Goal: Ask a question: Ask a question

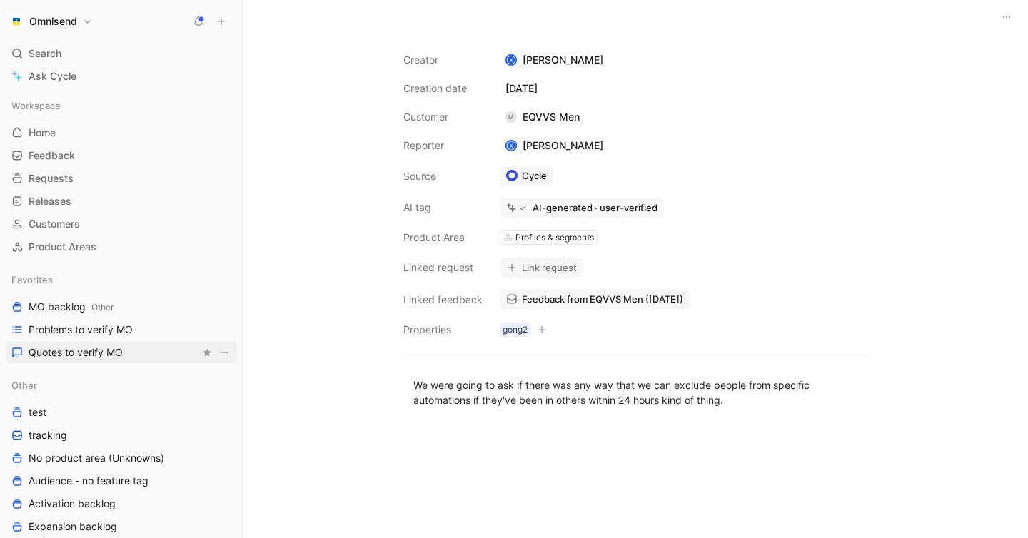
click at [88, 359] on span "Quotes to verify MO" at bounding box center [76, 352] width 94 height 14
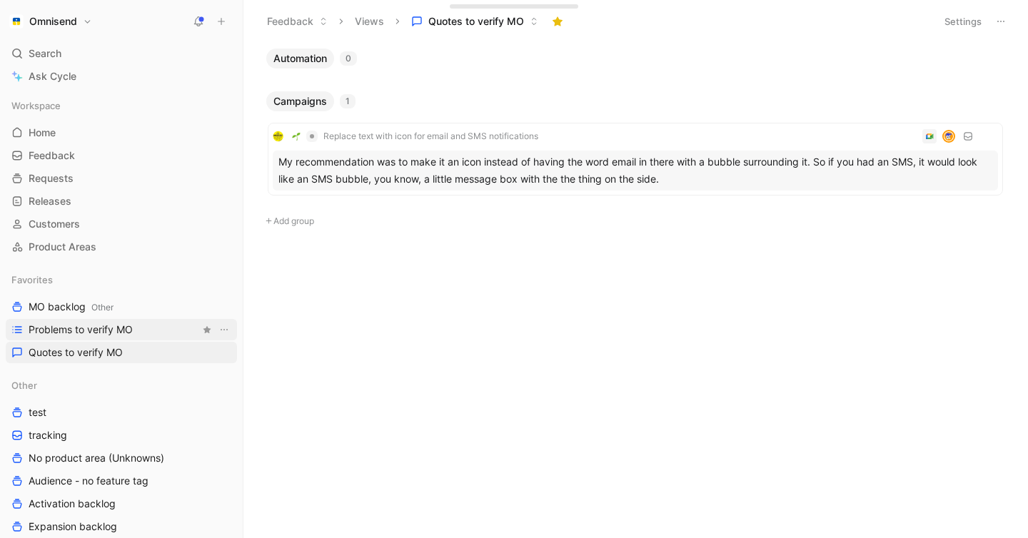
click at [106, 336] on span "Problems to verify MO" at bounding box center [81, 330] width 104 height 14
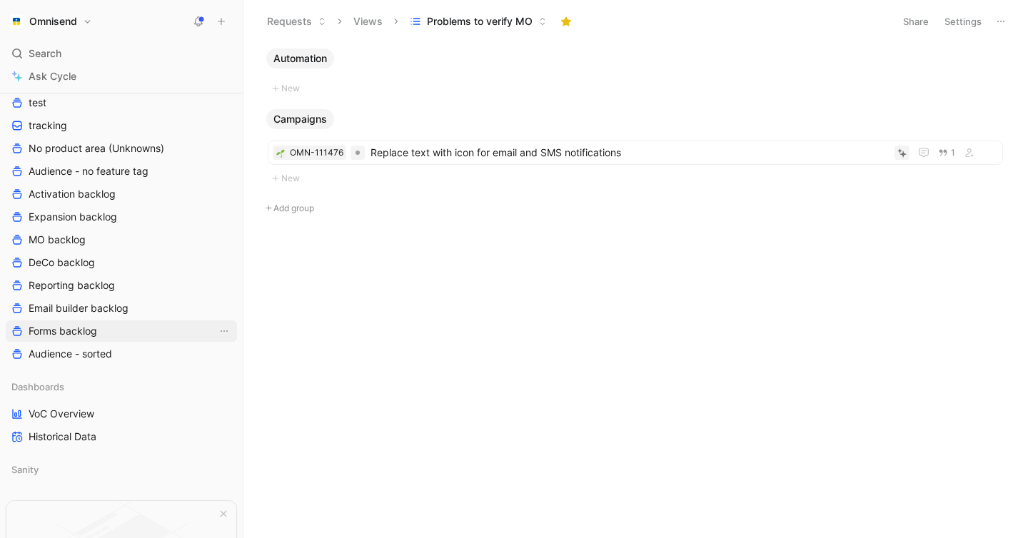
scroll to position [428, 0]
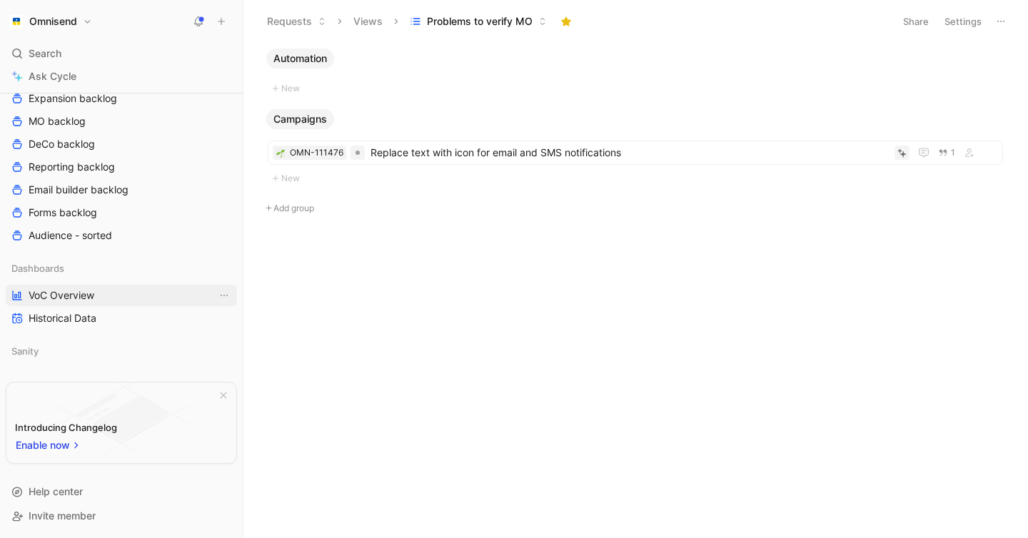
click at [99, 288] on link "VoC Overview" at bounding box center [121, 295] width 231 height 21
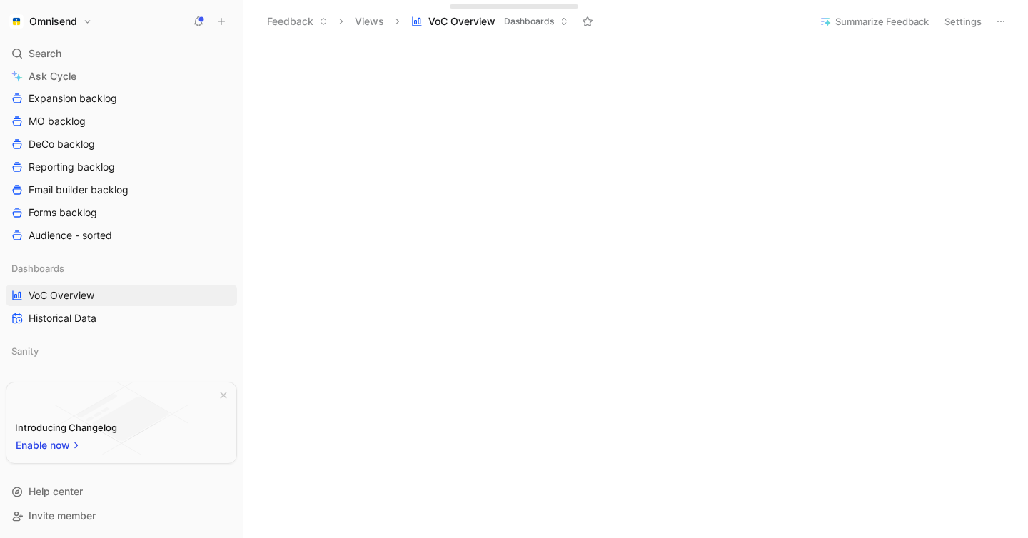
scroll to position [303, 0]
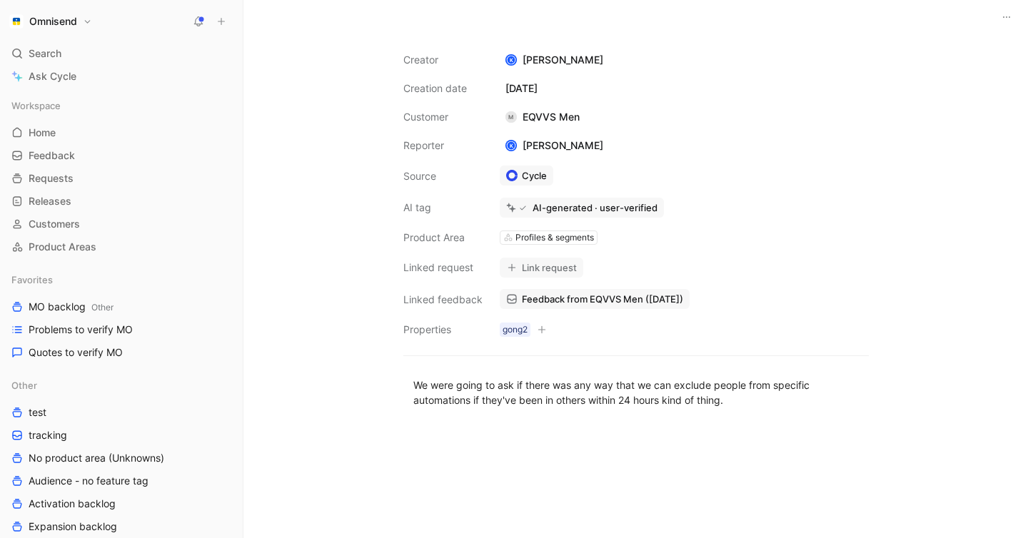
click at [549, 268] on button "Link request" at bounding box center [541, 268] width 83 height 20
click at [564, 238] on div "Profiles & segments" at bounding box center [554, 238] width 78 height 14
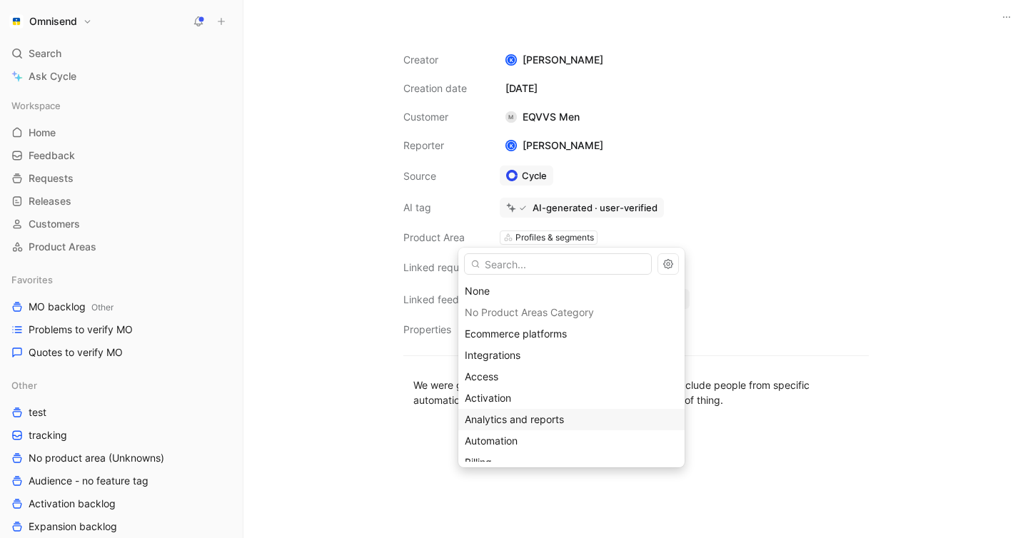
click at [557, 432] on div "Automation" at bounding box center [571, 440] width 213 height 17
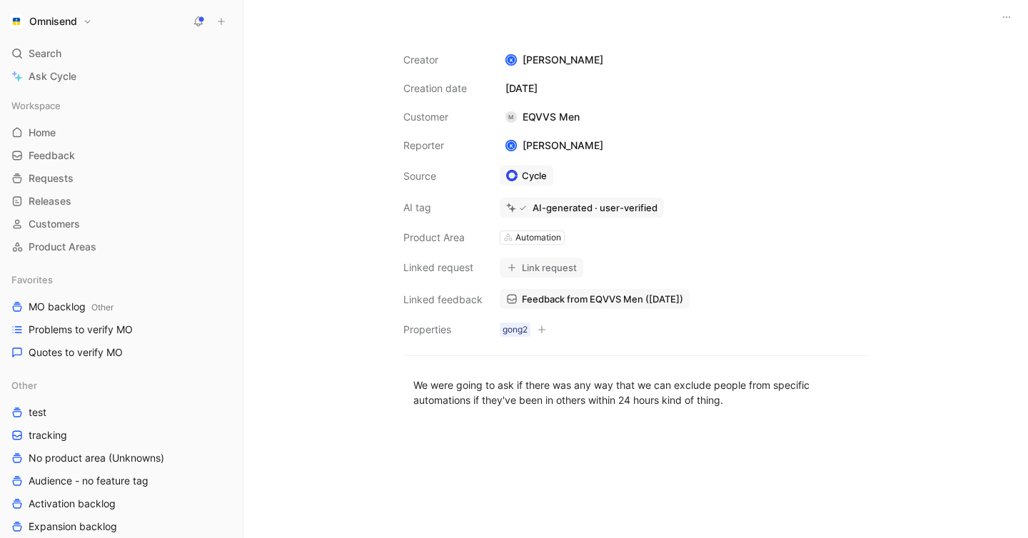
click at [550, 268] on button "Link request" at bounding box center [541, 268] width 83 height 20
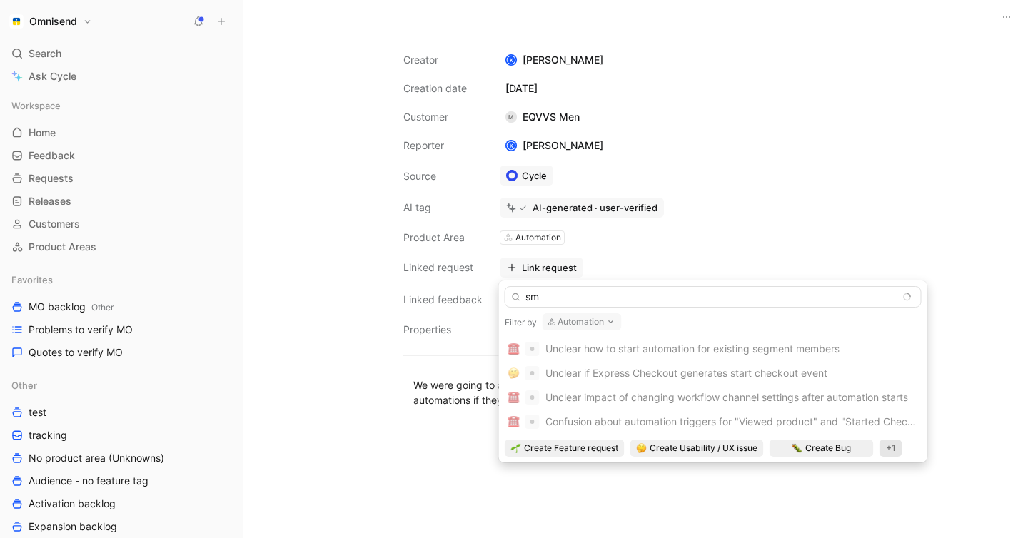
type input "s"
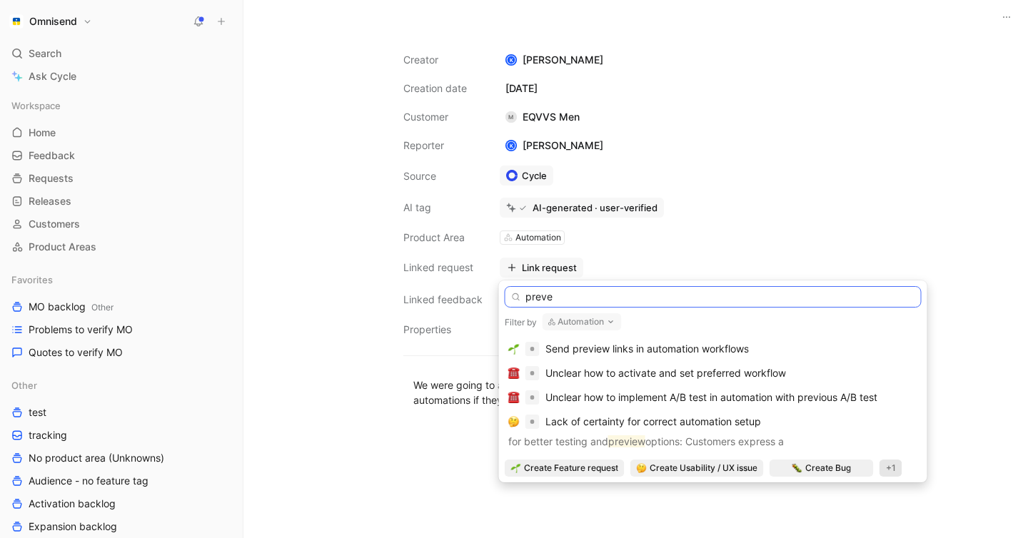
click at [662, 302] on input "preve" at bounding box center [713, 296] width 417 height 21
click at [662, 300] on input "preve" at bounding box center [713, 296] width 417 height 21
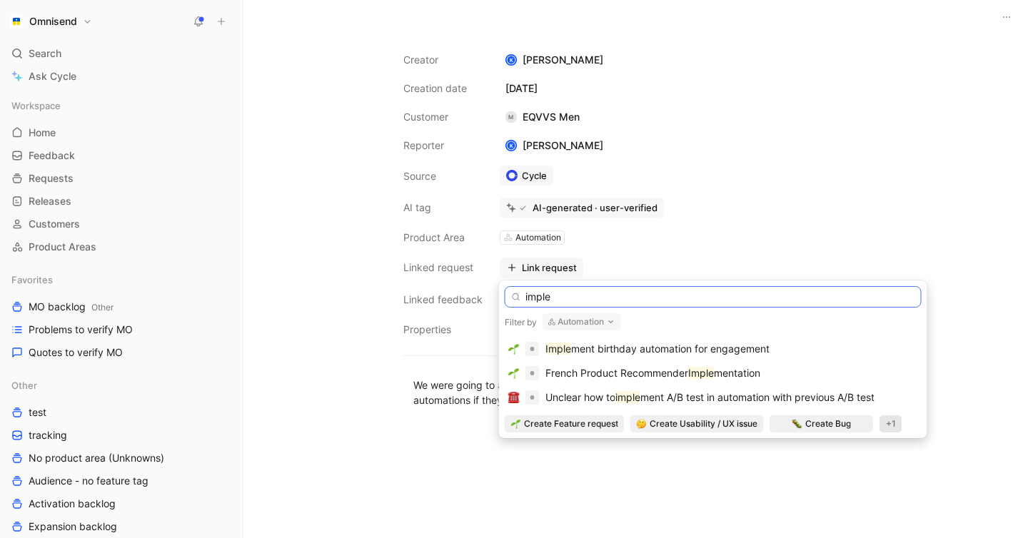
type input "imple"
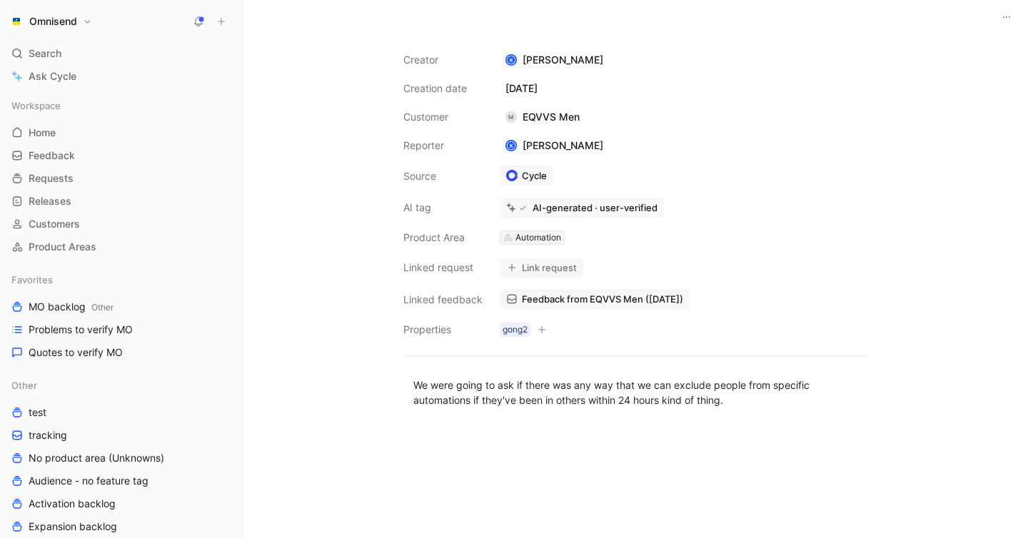
click at [535, 237] on div "Automation" at bounding box center [538, 238] width 46 height 14
click at [549, 238] on div "Automation" at bounding box center [538, 238] width 46 height 14
type input "cam"
click at [505, 289] on div "Cam paigns" at bounding box center [553, 291] width 213 height 17
click at [541, 266] on button "Link request" at bounding box center [541, 268] width 83 height 20
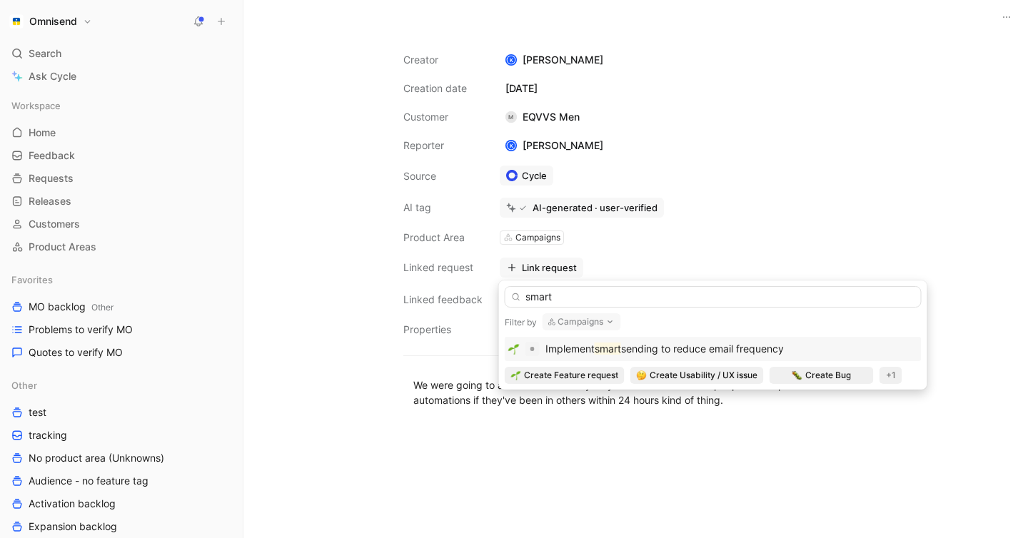
type input "smart"
click at [721, 348] on span "sending to reduce email frequency" at bounding box center [702, 349] width 163 height 12
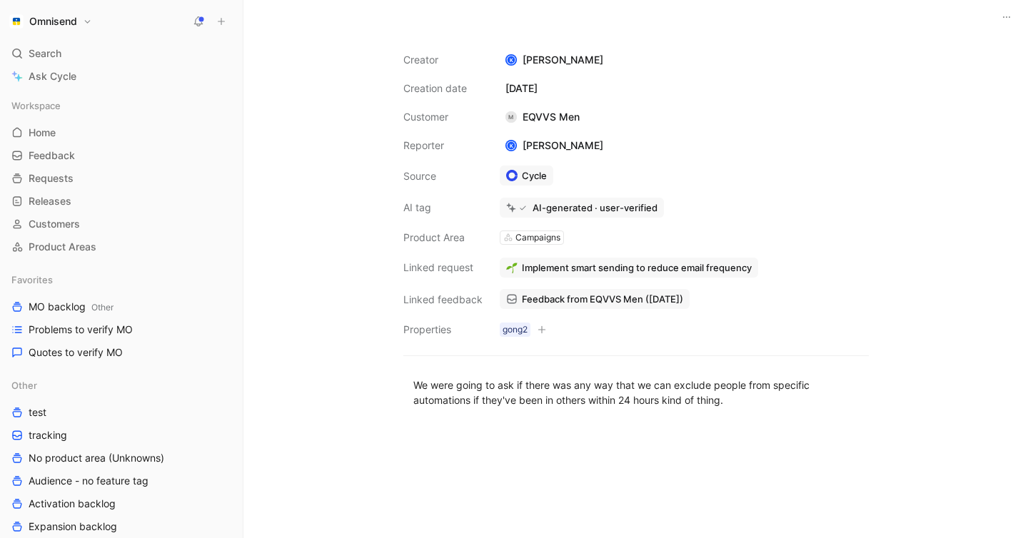
click at [344, 191] on div "Creator K Kasparas Toliušis Creation date August 1, 2025 Customer M EQVVS Men R…" at bounding box center [635, 286] width 784 height 504
